Goal: Find specific page/section: Find specific page/section

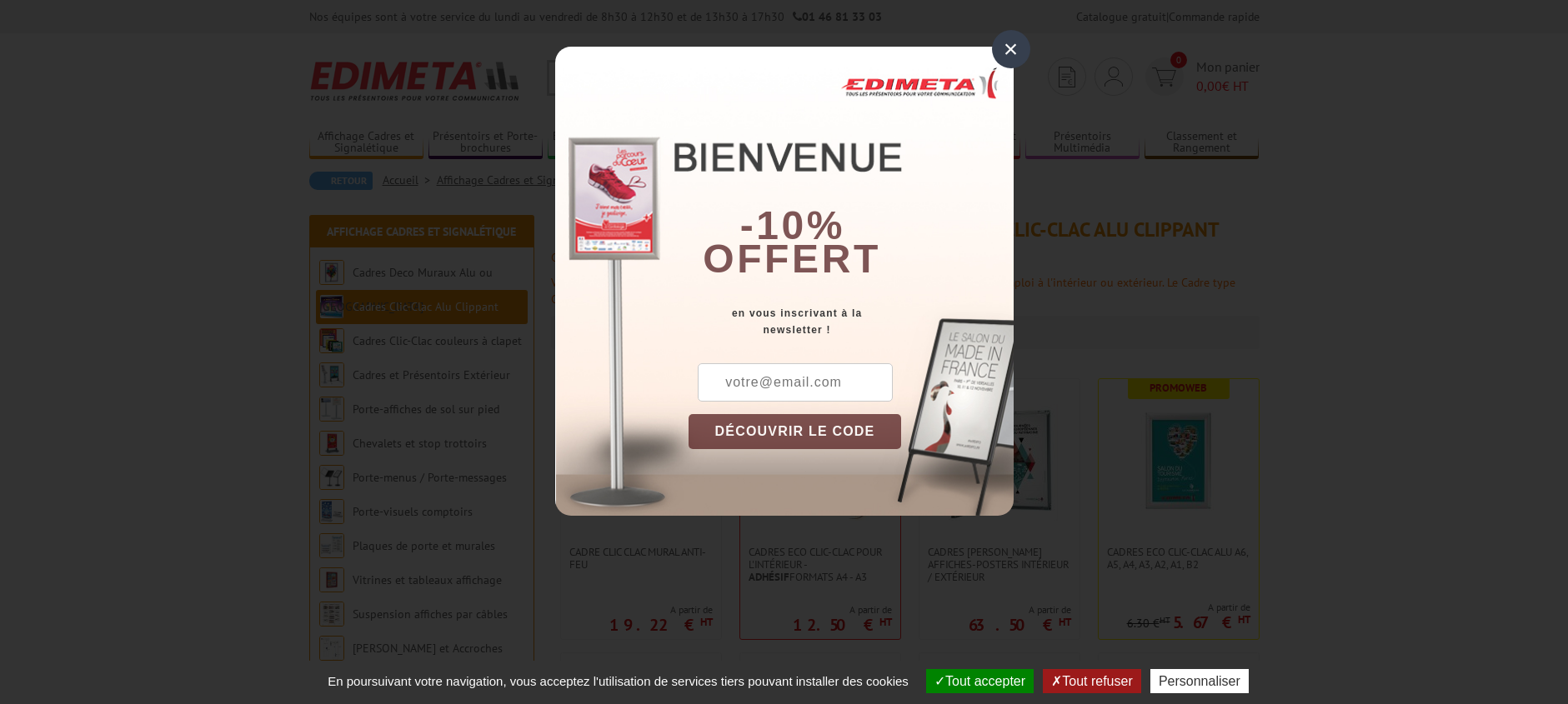
click at [996, 42] on div "×" at bounding box center [1011, 49] width 38 height 38
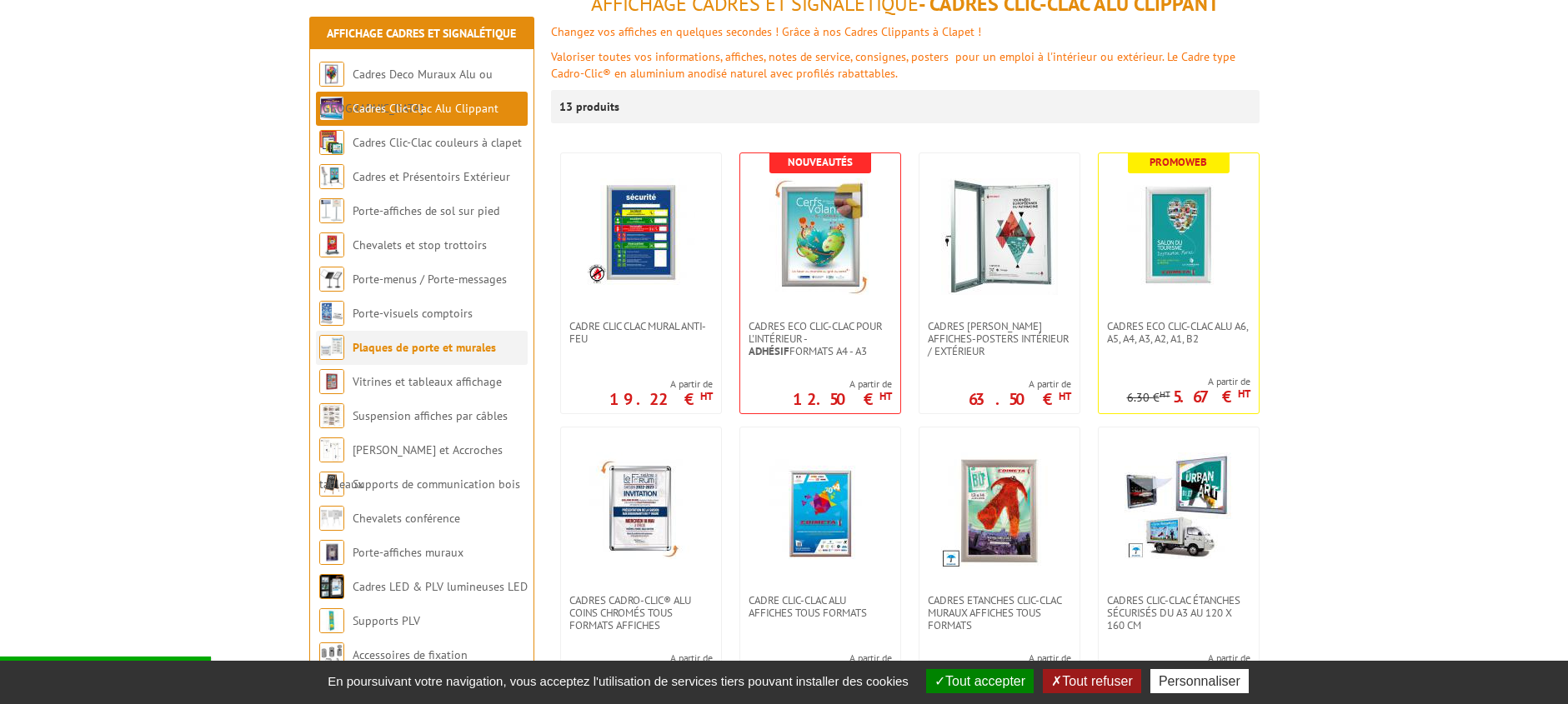
scroll to position [250, 0]
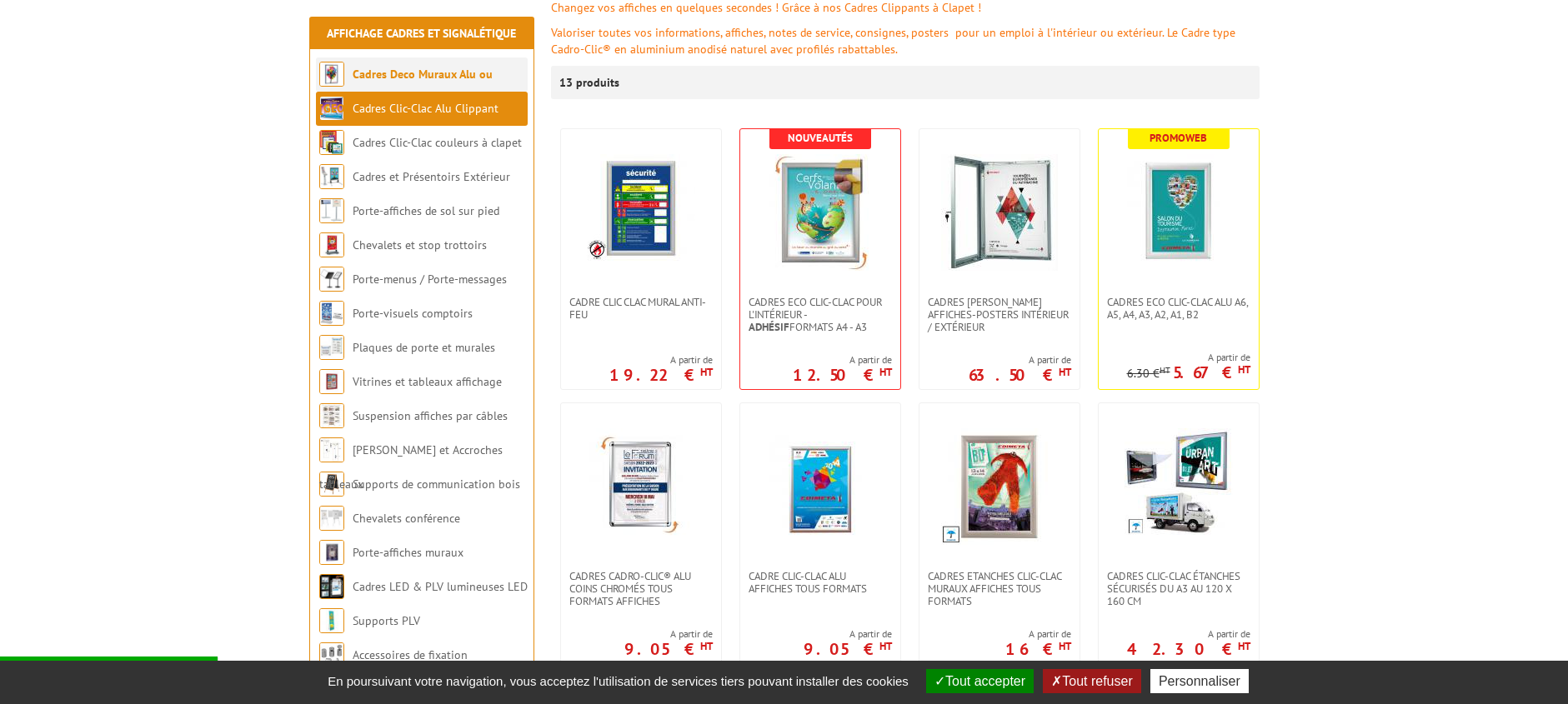
click at [435, 64] on li "Cadres Deco Muraux Alu ou [GEOGRAPHIC_DATA]" at bounding box center [422, 74] width 212 height 34
click at [429, 75] on link "Cadres Deco Muraux Alu ou [GEOGRAPHIC_DATA]" at bounding box center [405, 91] width 174 height 50
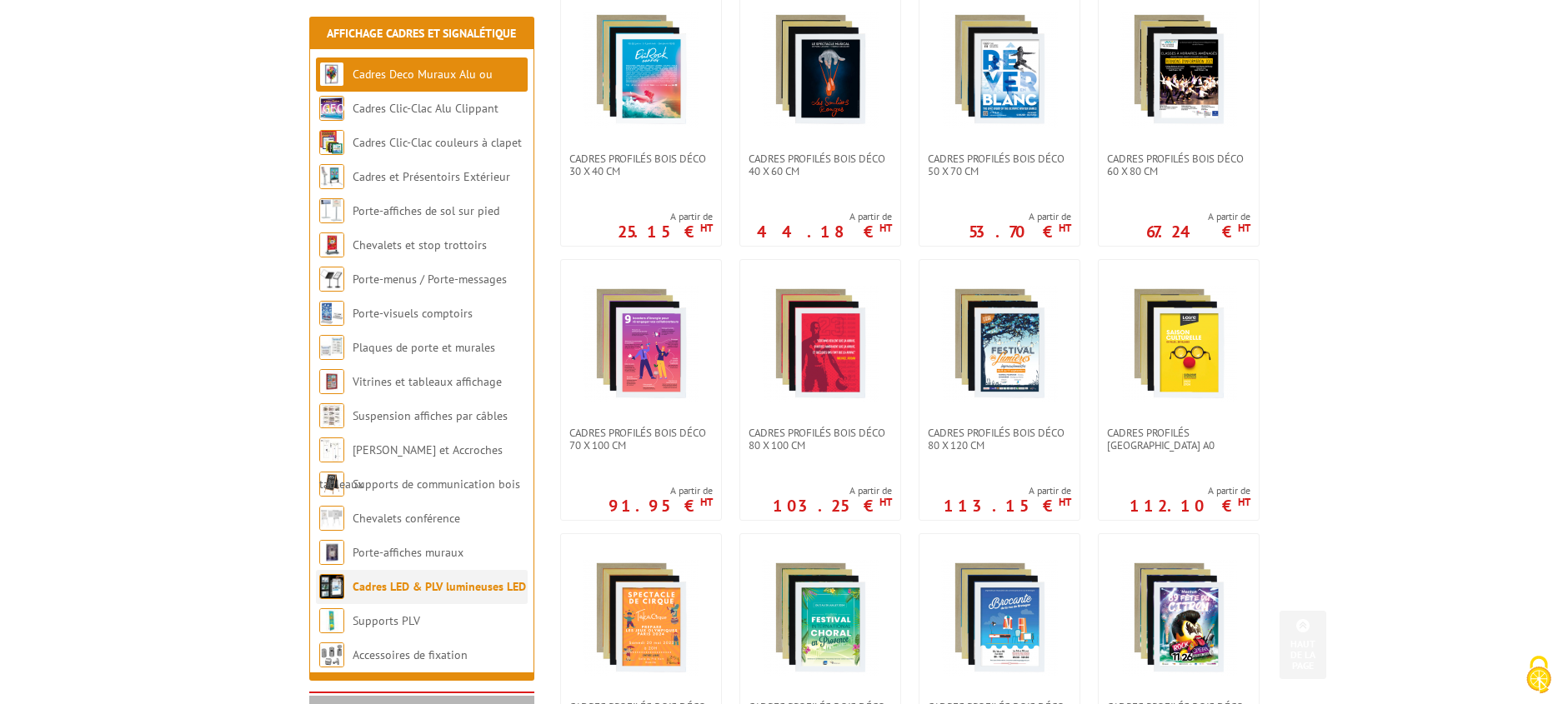
scroll to position [417, 0]
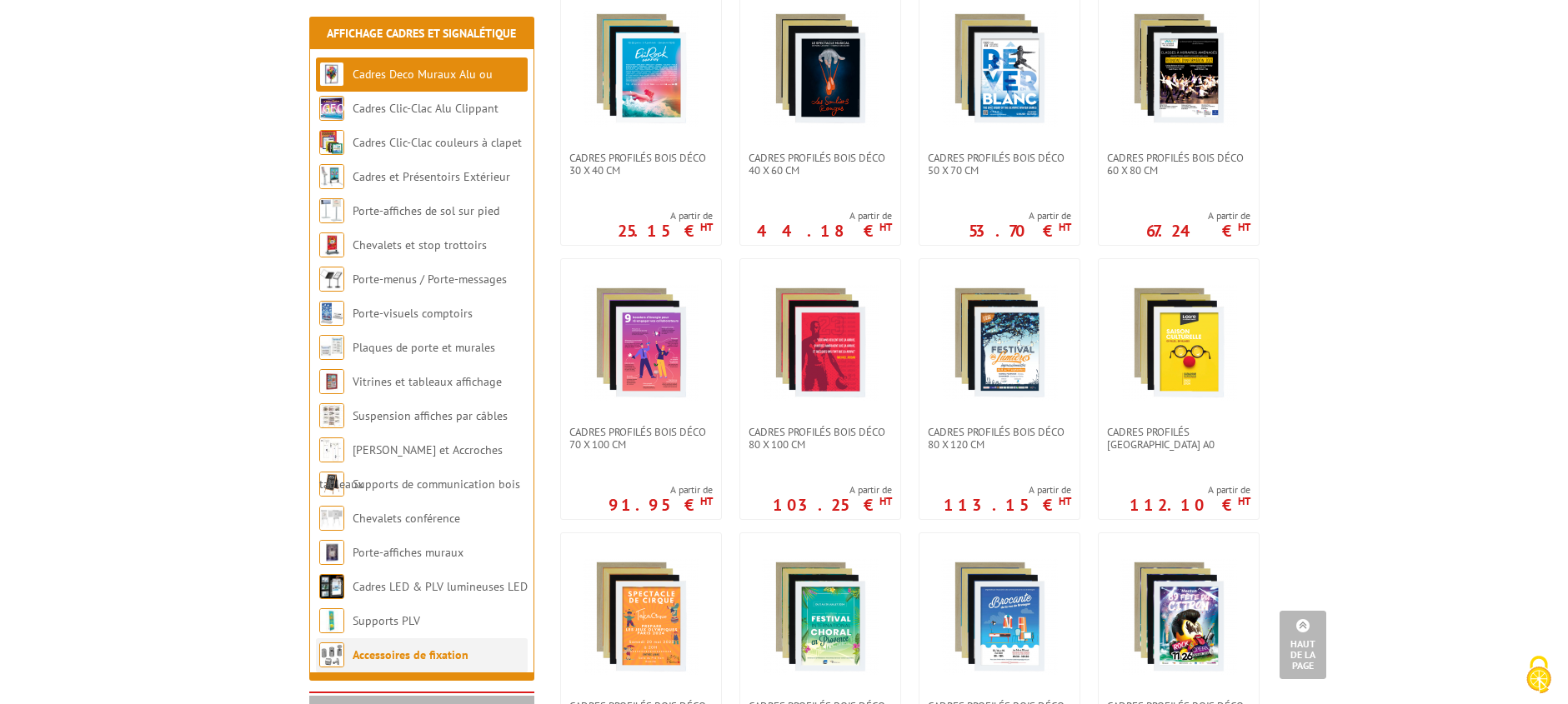
click at [418, 648] on link "Accessoires de fixation" at bounding box center [410, 655] width 116 height 15
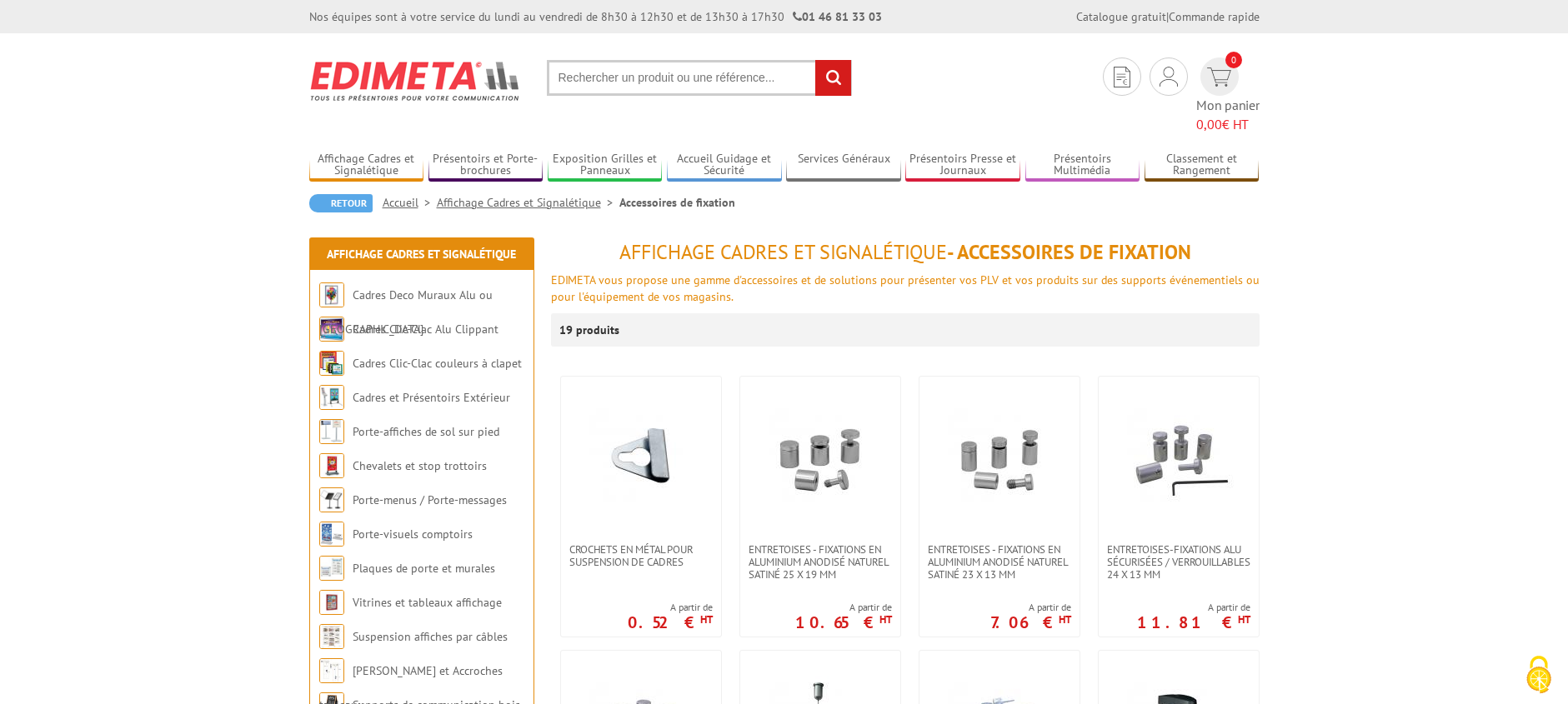
click at [645, 90] on input "text" at bounding box center [699, 78] width 305 height 36
click at [652, 75] on input "text" at bounding box center [699, 78] width 305 height 36
type input "cadre sous verre"
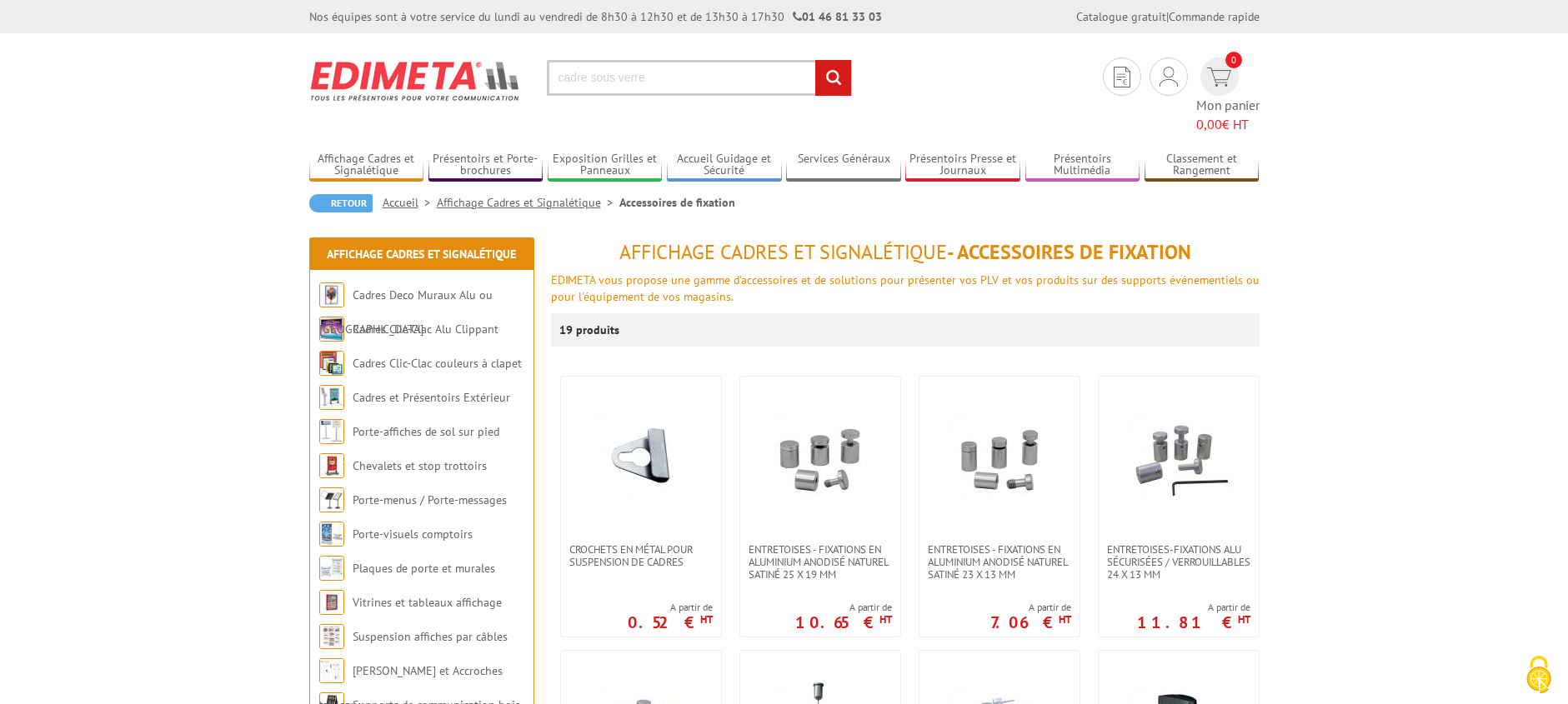
click at [816, 60] on input "rechercher" at bounding box center [834, 78] width 36 height 36
